Goal: Check status: Check status

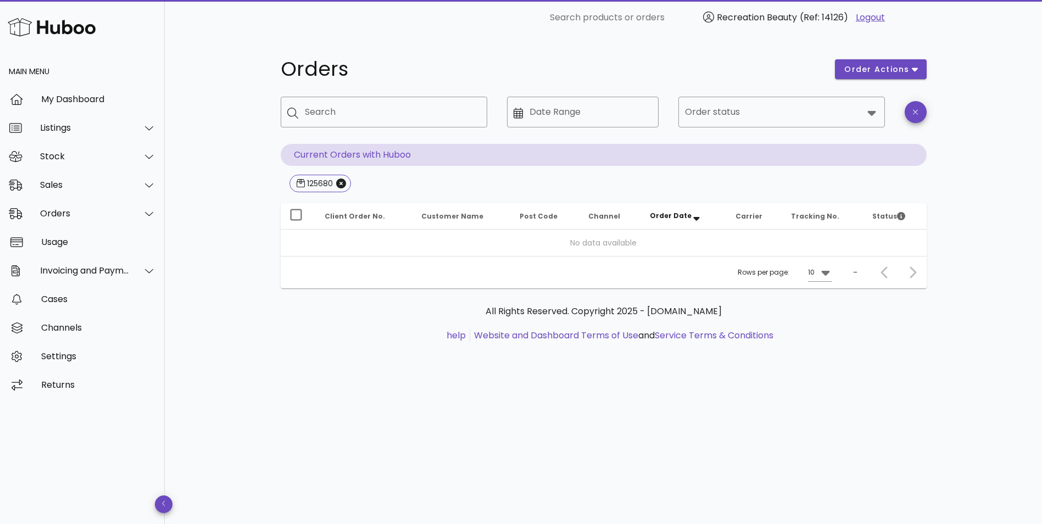
click at [225, 167] on div "Orders order actions ​ Search ​ Date Range ​ Order status Current Orders with H…" at bounding box center [603, 279] width 877 height 489
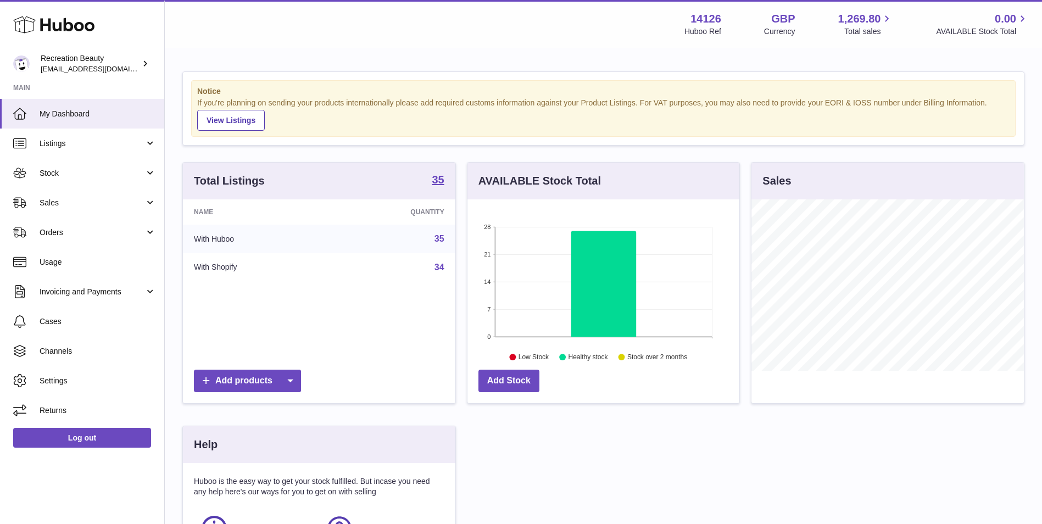
scroll to position [171, 272]
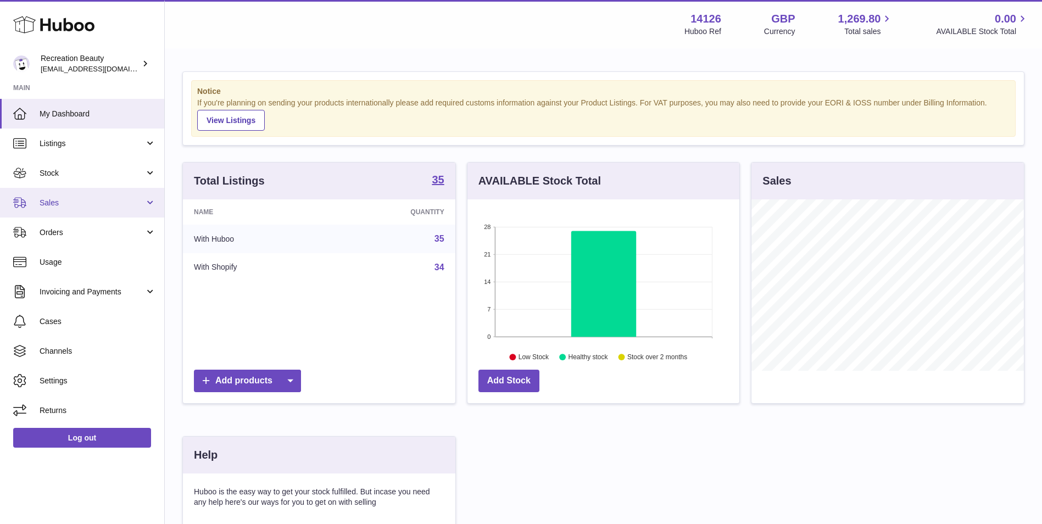
click at [132, 203] on span "Sales" at bounding box center [92, 203] width 105 height 10
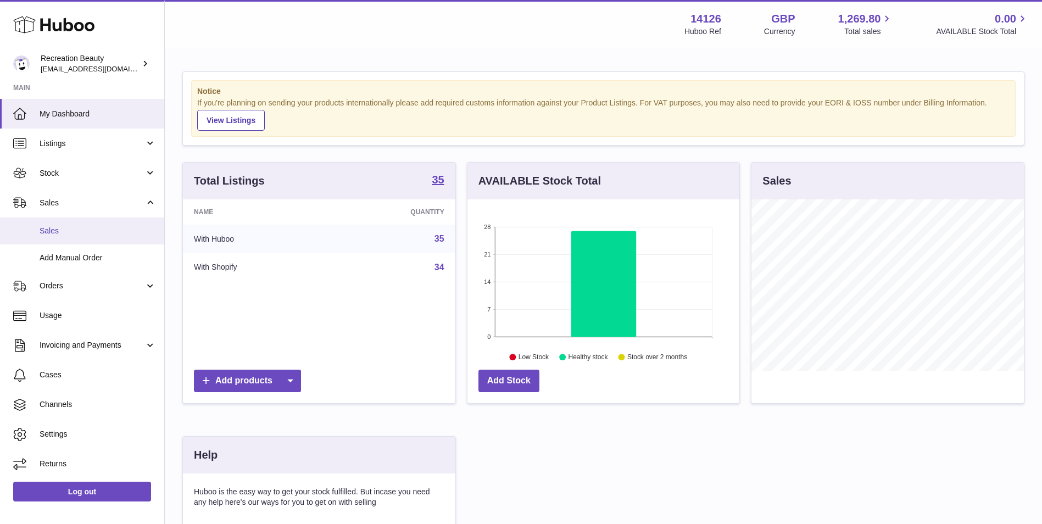
click at [111, 234] on span "Sales" at bounding box center [98, 231] width 116 height 10
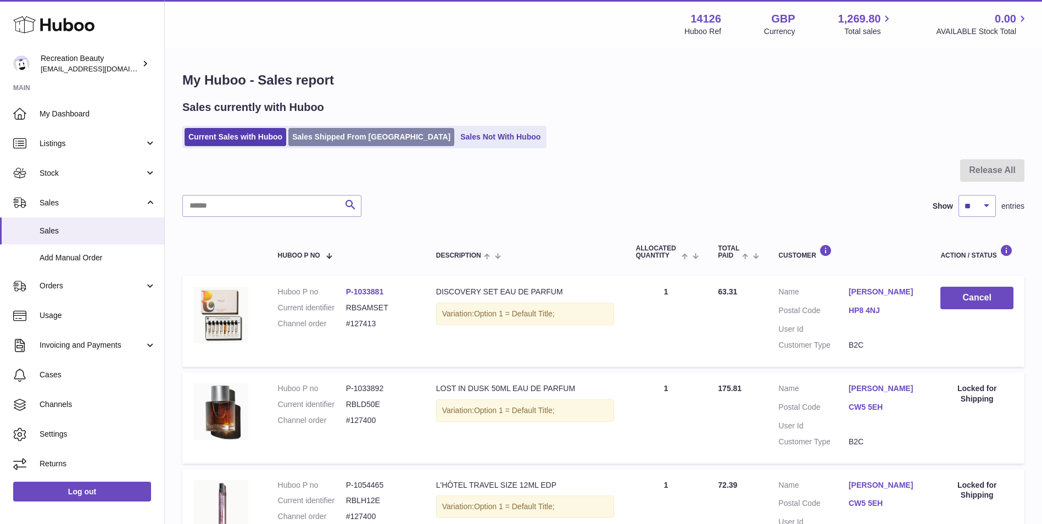
click at [352, 135] on link "Sales Shipped From Huboo" at bounding box center [371, 137] width 166 height 18
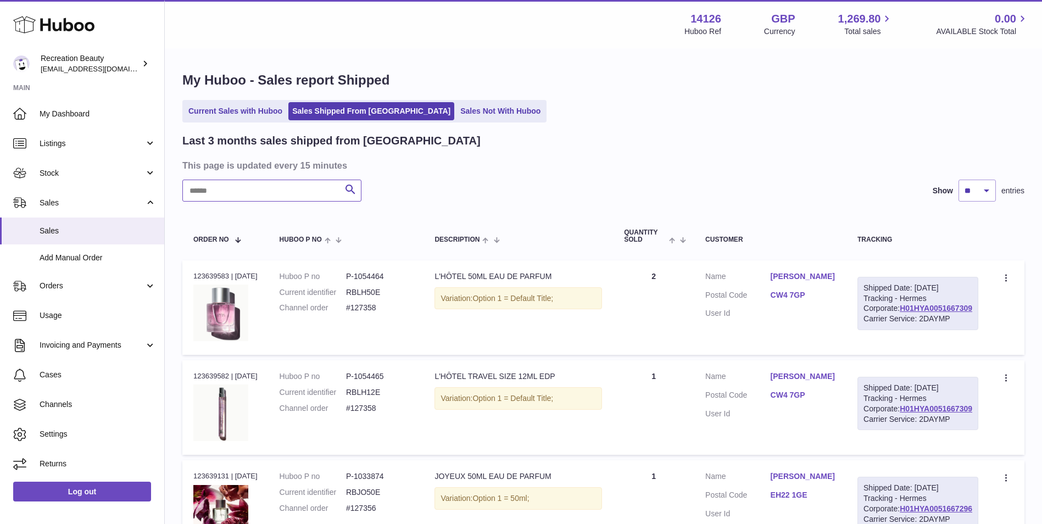
click at [312, 188] on input "text" at bounding box center [271, 191] width 179 height 22
paste input "******"
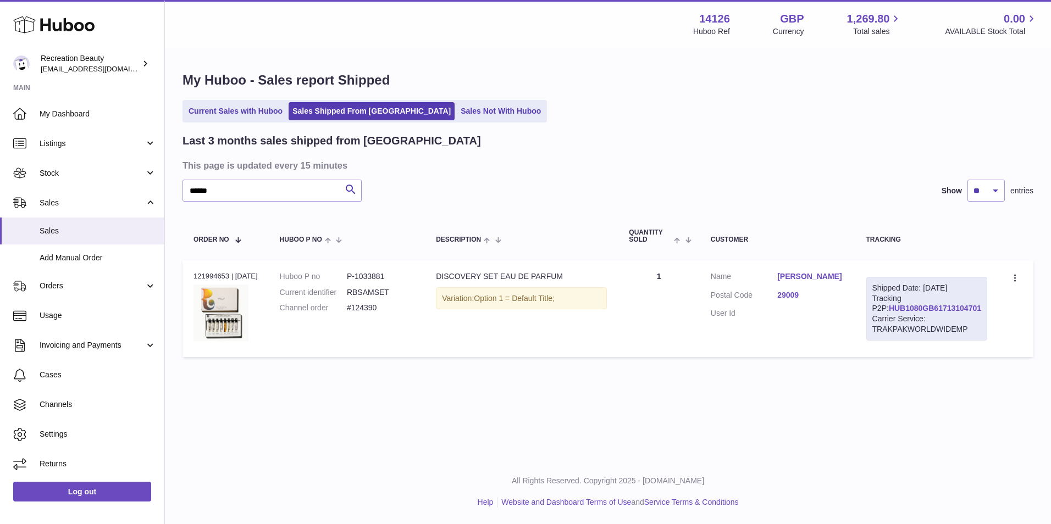
click at [894, 313] on link "HUB1080GB61713104701" at bounding box center [934, 308] width 92 height 9
drag, startPoint x: 230, startPoint y: 186, endPoint x: 92, endPoint y: 164, distance: 139.7
click at [92, 164] on div "Huboo Recreation Beauty [EMAIL_ADDRESS][DOMAIN_NAME] Main My Dashboard Listings…" at bounding box center [525, 262] width 1051 height 524
paste input "text"
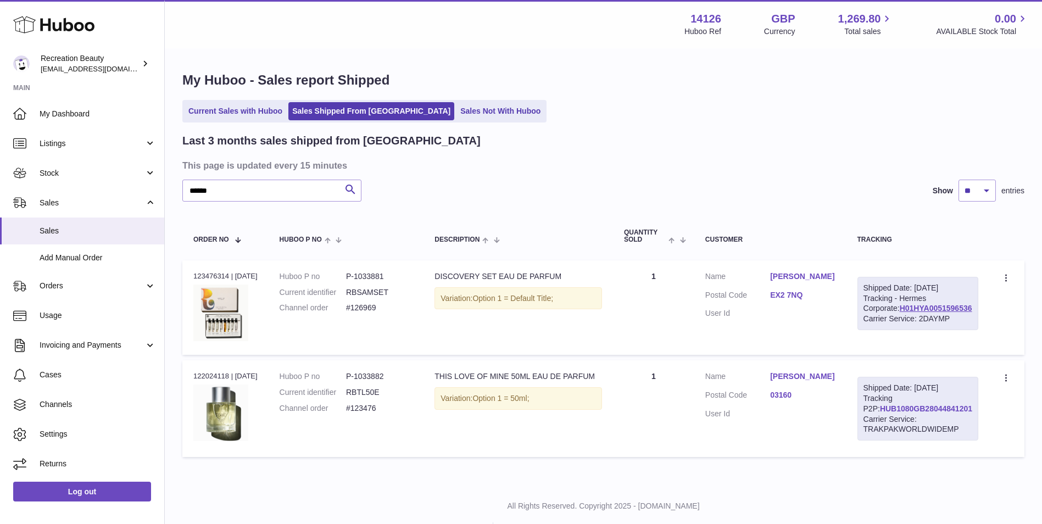
click at [897, 413] on link "HUB1080GB28044841201" at bounding box center [926, 408] width 92 height 9
drag, startPoint x: 240, startPoint y: 187, endPoint x: 96, endPoint y: 175, distance: 144.5
click at [96, 175] on div "Huboo Recreation Beauty [EMAIL_ADDRESS][DOMAIN_NAME] Main My Dashboard Listings…" at bounding box center [521, 274] width 1042 height 549
paste input "text"
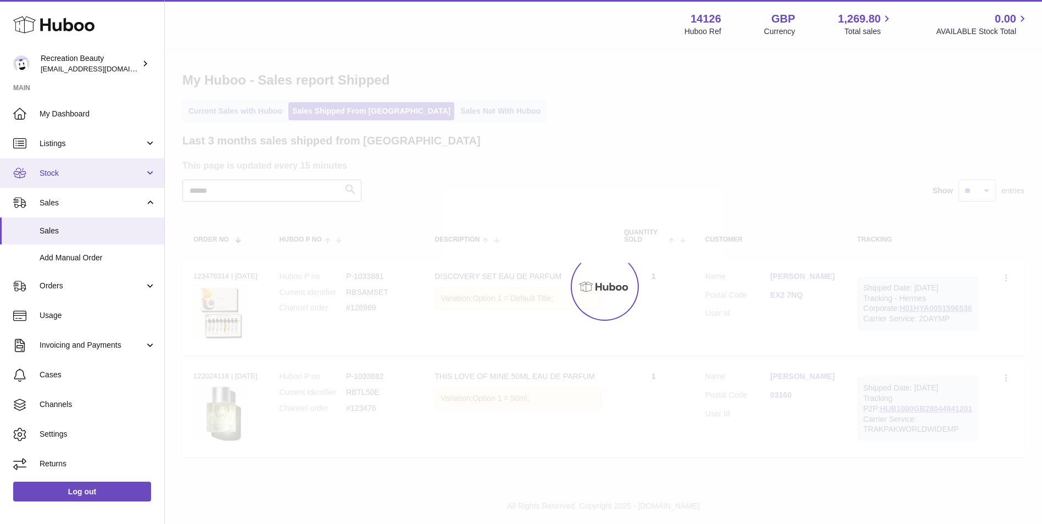
type input "******"
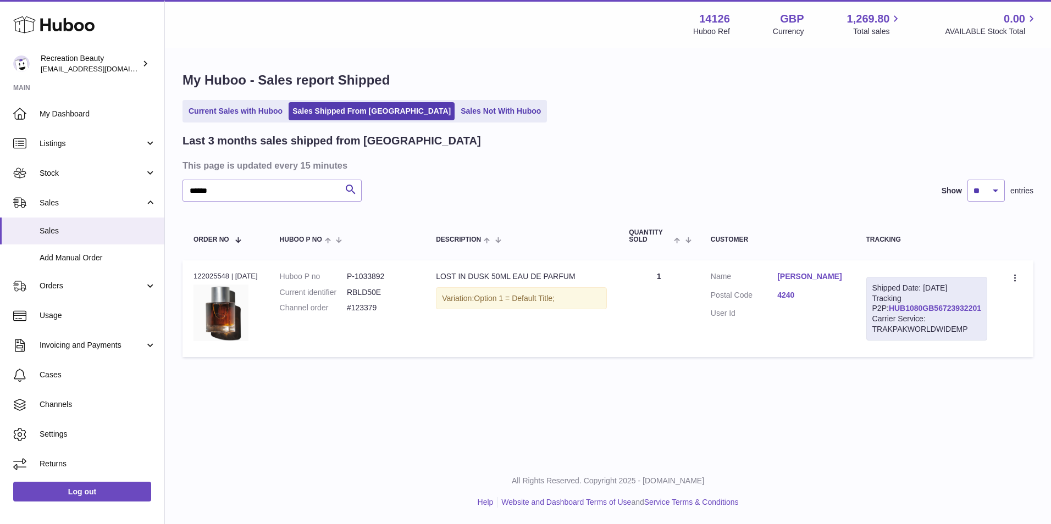
click at [896, 313] on link "HUB1080GB56723932201" at bounding box center [934, 308] width 92 height 9
click at [510, 201] on div "****** Search Show ** ** ** entries" at bounding box center [607, 191] width 851 height 22
click at [895, 313] on link "HUB1080GB56723932201" at bounding box center [934, 308] width 92 height 9
